Goal: Transaction & Acquisition: Purchase product/service

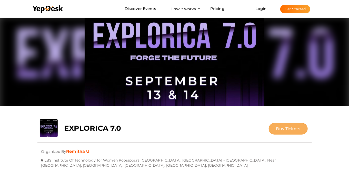
click at [293, 128] on span "Buy Tickets" at bounding box center [288, 128] width 24 height 5
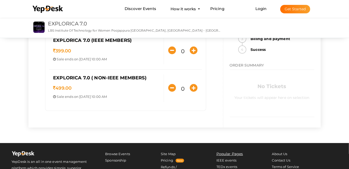
scroll to position [108, 0]
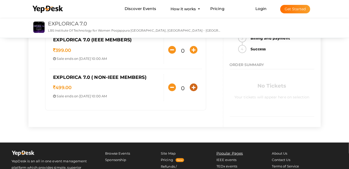
click at [196, 90] on icon "button" at bounding box center [194, 87] width 8 height 8
type input "1"
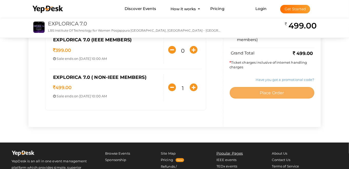
click at [271, 95] on span "Place Order" at bounding box center [272, 93] width 24 height 5
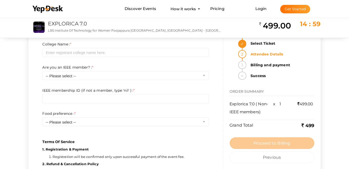
scroll to position [0, 0]
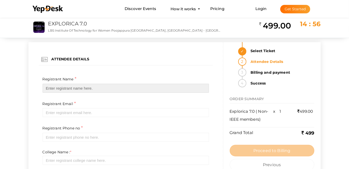
click at [141, 90] on input "text" at bounding box center [126, 88] width 167 height 9
type input "[PERSON_NAME] S S"
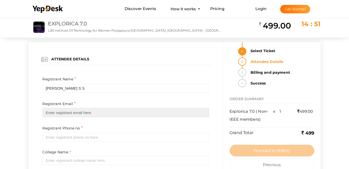
type input "[EMAIL_ADDRESS][DOMAIN_NAME]"
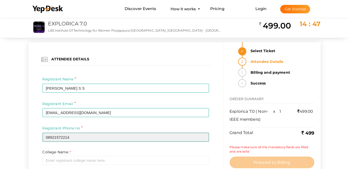
click at [47, 137] on input "08921572214" at bounding box center [126, 137] width 167 height 9
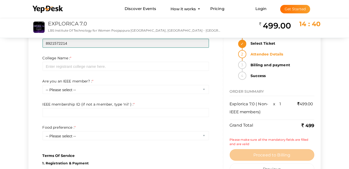
scroll to position [93, 0]
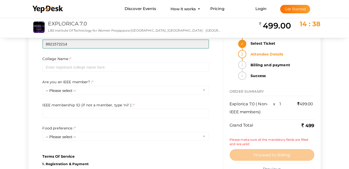
type input "8921572214"
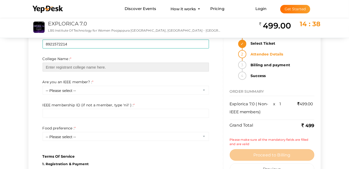
click at [99, 69] on input "text" at bounding box center [126, 67] width 167 height 9
type input "LBS Institute of Science and Technology for Women"
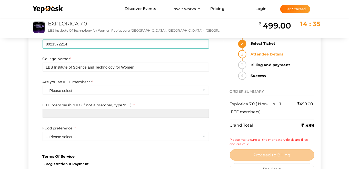
type input "nil"
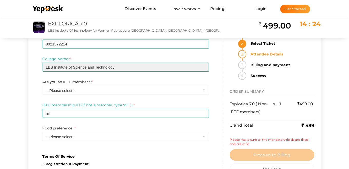
type input "LBS Institute of Science and Technology for Women"
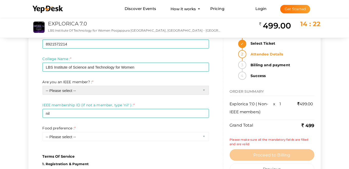
click at [103, 87] on select "-- Please select -- Yes No" at bounding box center [126, 90] width 167 height 9
select select "1"
click at [43, 86] on select "-- Please select -- Yes No" at bounding box center [126, 90] width 167 height 9
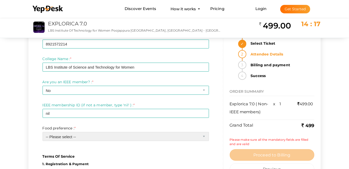
click at [99, 138] on select "-- Please select -- Veg Non veg" at bounding box center [126, 136] width 167 height 9
select select "1"
click at [43, 132] on select "-- Please select -- Veg Non veg" at bounding box center [126, 136] width 167 height 9
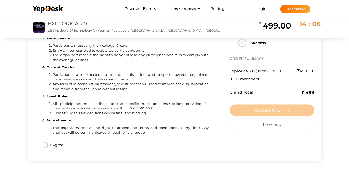
scroll to position [259, 0]
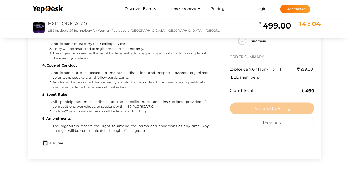
click at [43, 143] on input "I Agree" at bounding box center [45, 143] width 5 height 5
checkbox input "true"
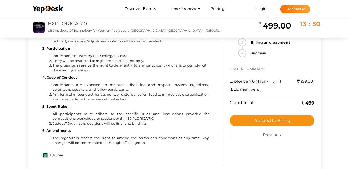
scroll to position [223, 0]
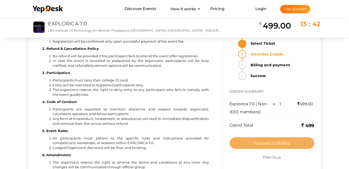
click at [274, 141] on span "Proceed to Billing" at bounding box center [272, 143] width 37 height 5
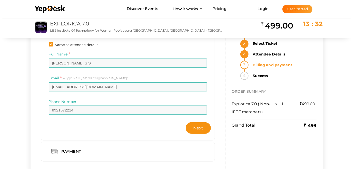
scroll to position [33, 0]
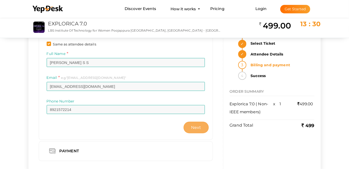
click at [195, 126] on span "Next" at bounding box center [196, 127] width 10 height 5
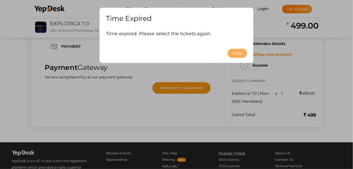
click at [244, 53] on button "Close" at bounding box center [237, 53] width 19 height 9
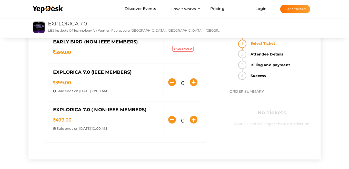
scroll to position [75, 0]
